Goal: Task Accomplishment & Management: Manage account settings

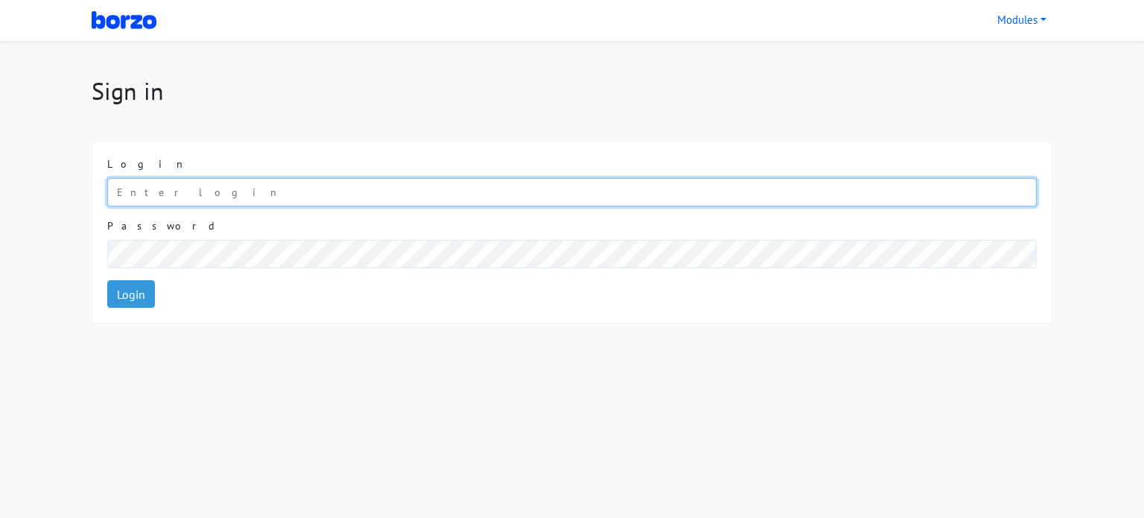
click at [182, 191] on input "email" at bounding box center [572, 192] width 930 height 28
click at [128, 191] on input "97 69037463_" at bounding box center [572, 192] width 930 height 28
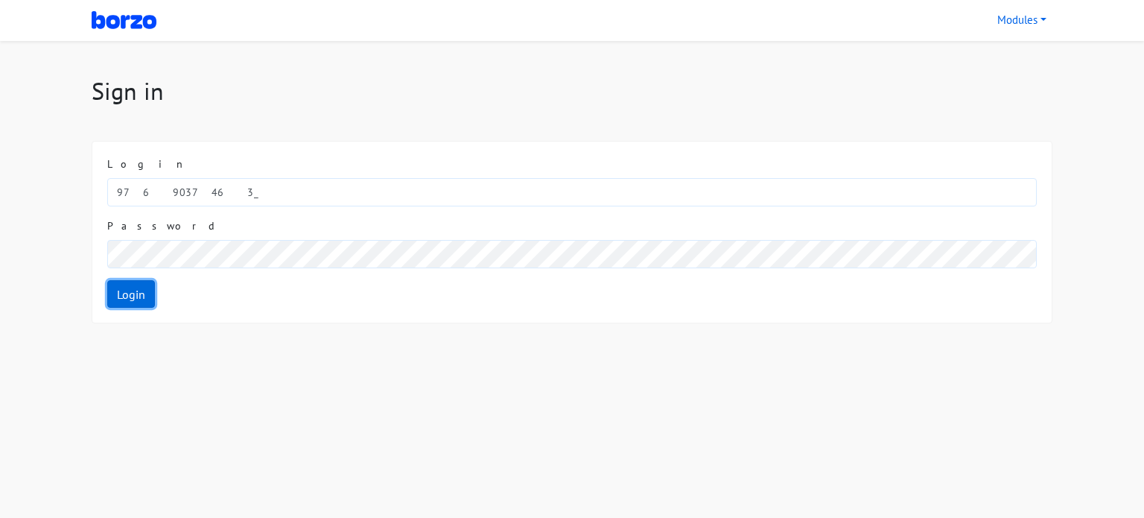
click at [135, 296] on link "Login" at bounding box center [131, 294] width 48 height 28
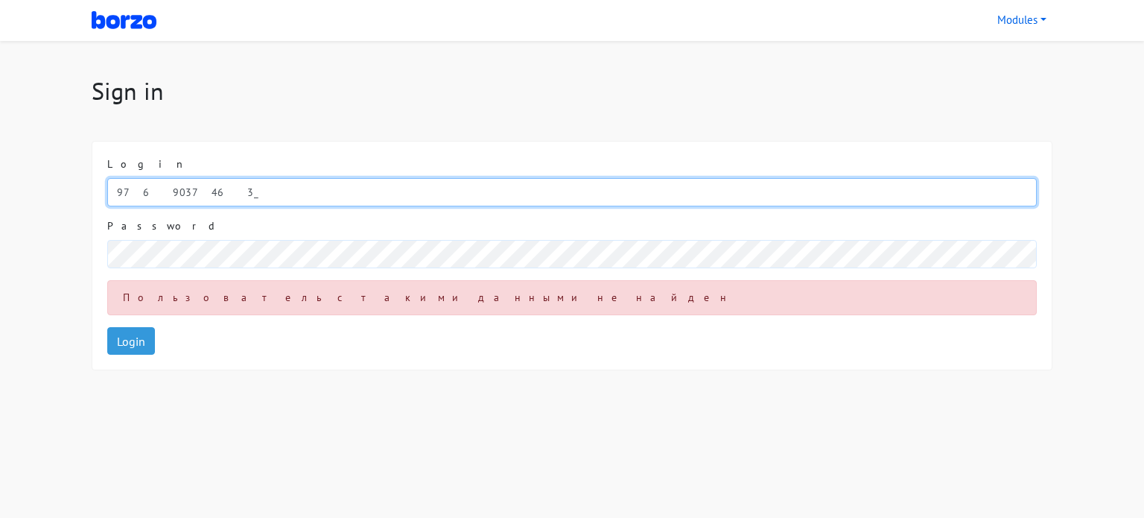
click at [198, 190] on input "9769037463_" at bounding box center [572, 192] width 930 height 28
click at [124, 193] on input "9769037463" at bounding box center [572, 192] width 930 height 28
click at [130, 191] on input "9769037463" at bounding box center [572, 192] width 930 height 28
type input "97 69037463"
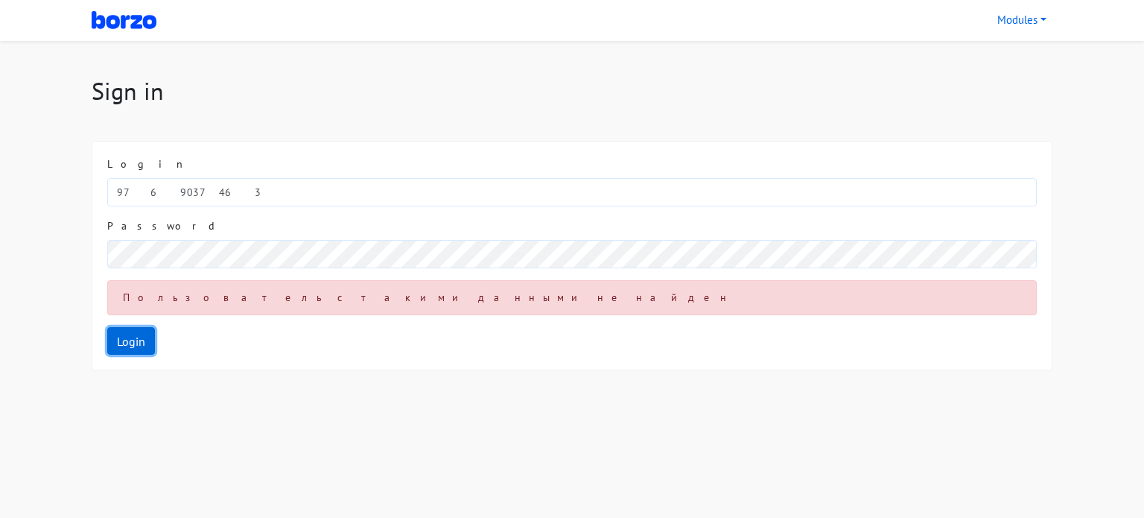
click at [133, 348] on link "Login" at bounding box center [131, 341] width 48 height 28
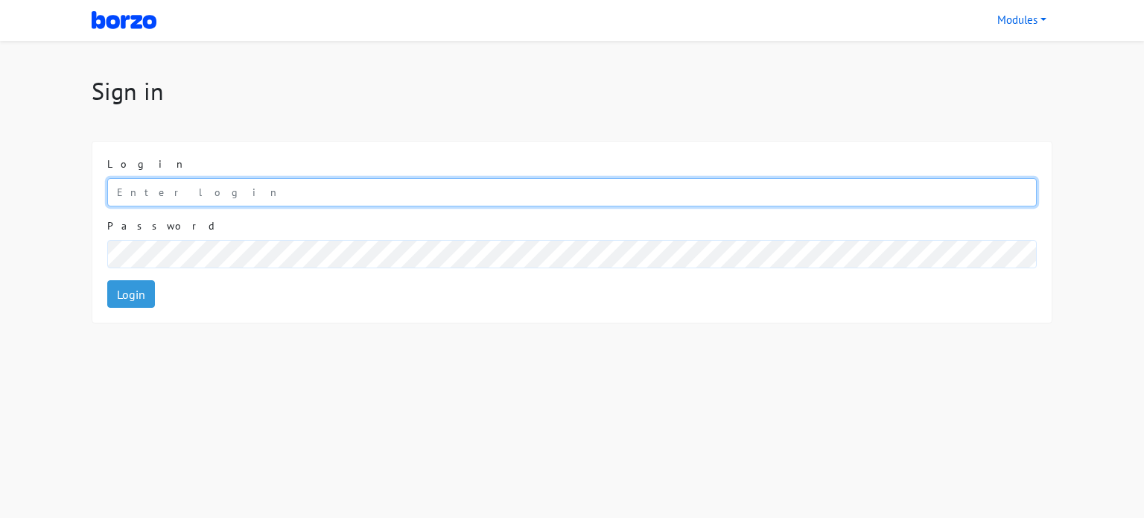
click at [149, 197] on input "email" at bounding box center [572, 192] width 930 height 28
type input "info@pranicmaharashtra.com"
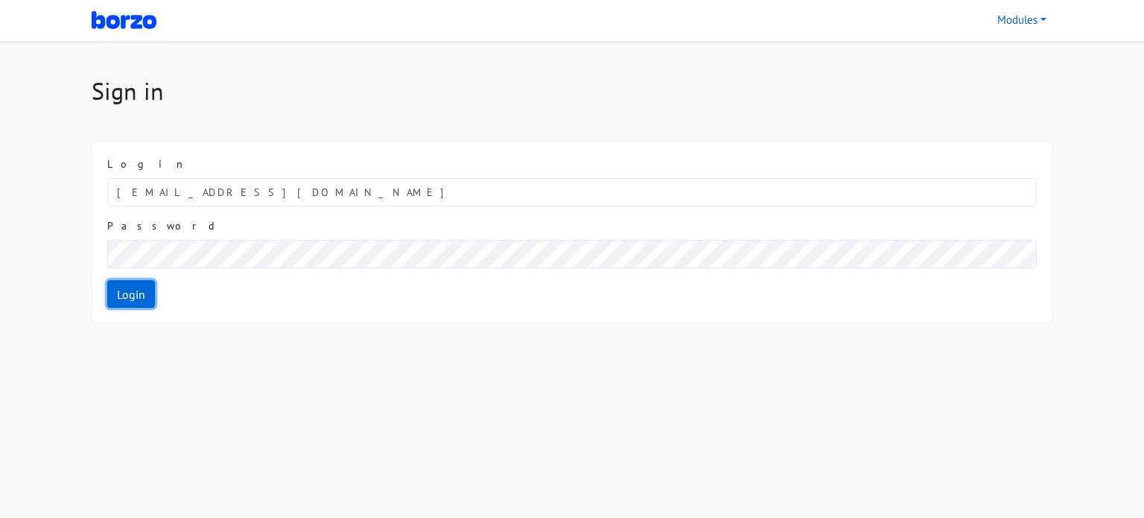
click at [147, 289] on link "Login" at bounding box center [131, 294] width 48 height 28
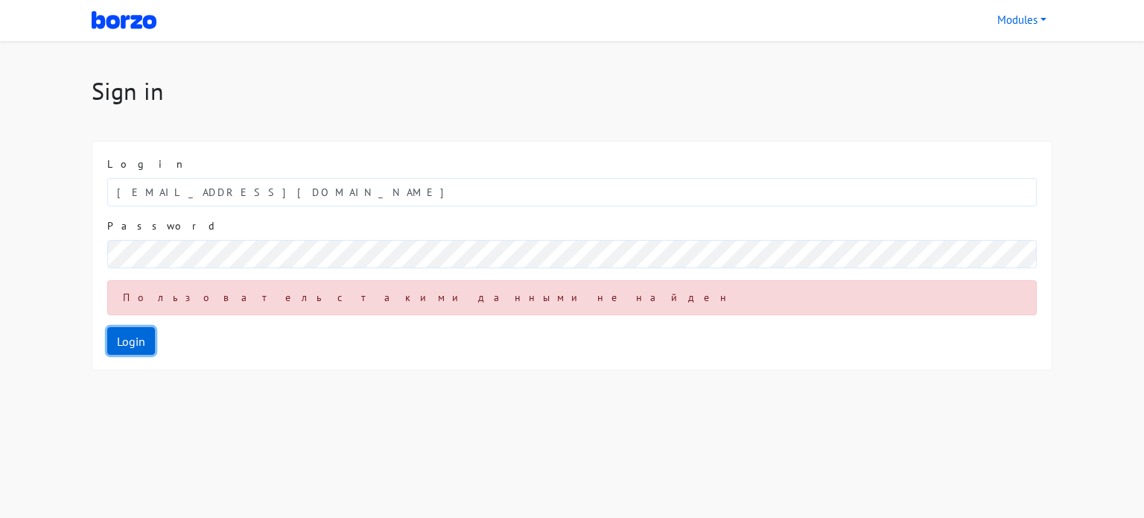
click at [138, 342] on link "Login" at bounding box center [131, 341] width 48 height 28
